Goal: Check status: Check status

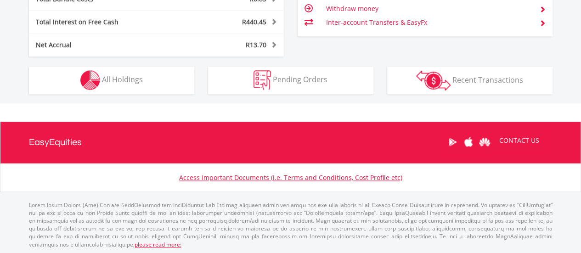
scroll to position [88, 174]
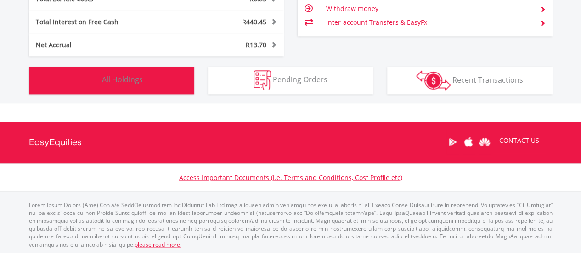
click at [147, 80] on button "Holdings All Holdings" at bounding box center [111, 81] width 165 height 28
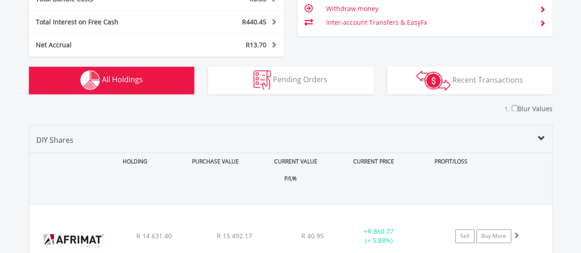
scroll to position [680, 0]
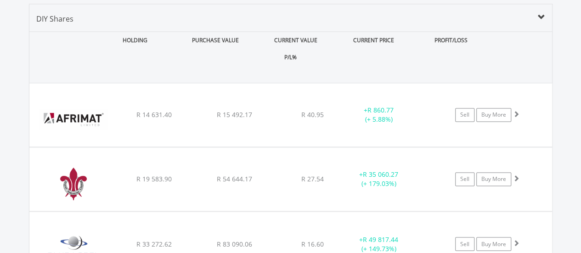
click at [262, 36] on div "CURRENT VALUE" at bounding box center [296, 40] width 78 height 17
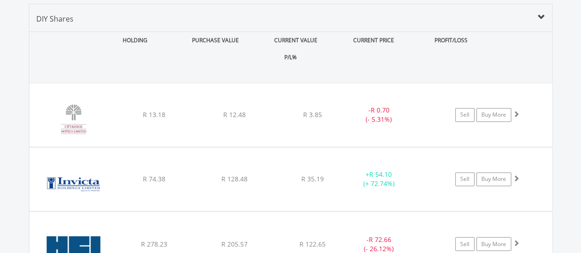
click at [262, 36] on div "CURRENT VALUE" at bounding box center [296, 40] width 78 height 17
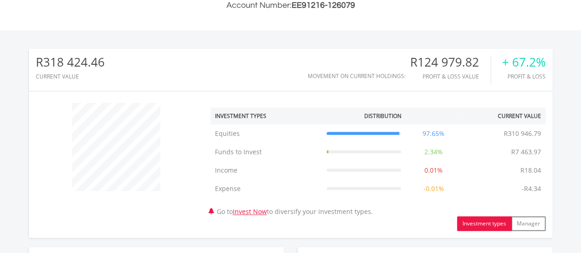
scroll to position [33, 0]
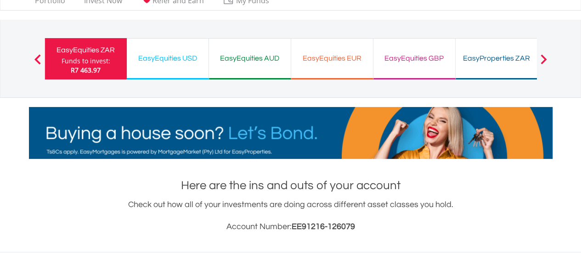
click at [158, 64] on div "EasyEquities USD Funds to invest: R7 463.97" at bounding box center [168, 58] width 82 height 41
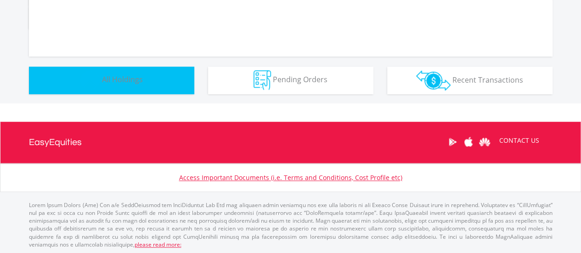
scroll to position [550, 0]
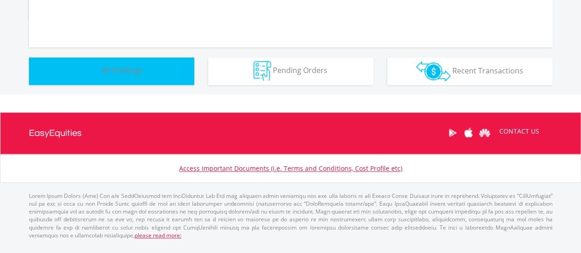
click at [96, 79] on img "button" at bounding box center [90, 71] width 20 height 20
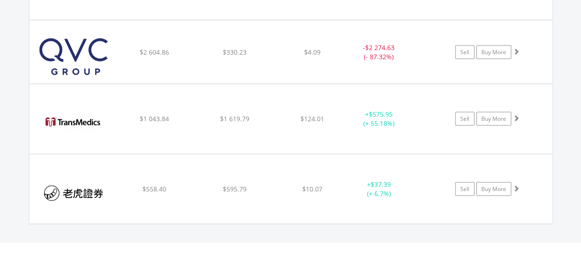
scroll to position [841, 0]
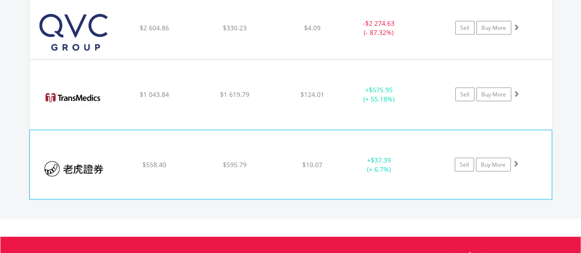
click at [517, 160] on span at bounding box center [515, 163] width 6 height 6
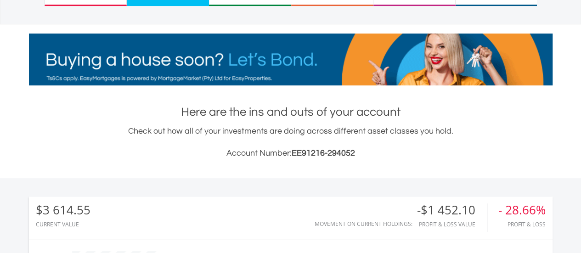
scroll to position [31, 0]
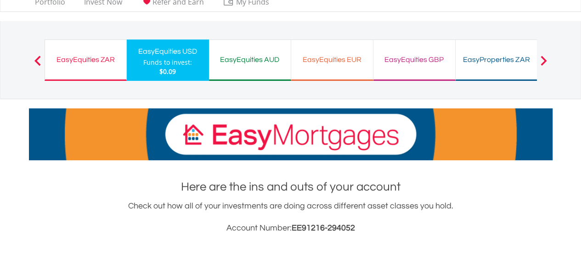
click at [103, 58] on div "EasyEquities ZAR" at bounding box center [85, 59] width 70 height 13
